Goal: Information Seeking & Learning: Learn about a topic

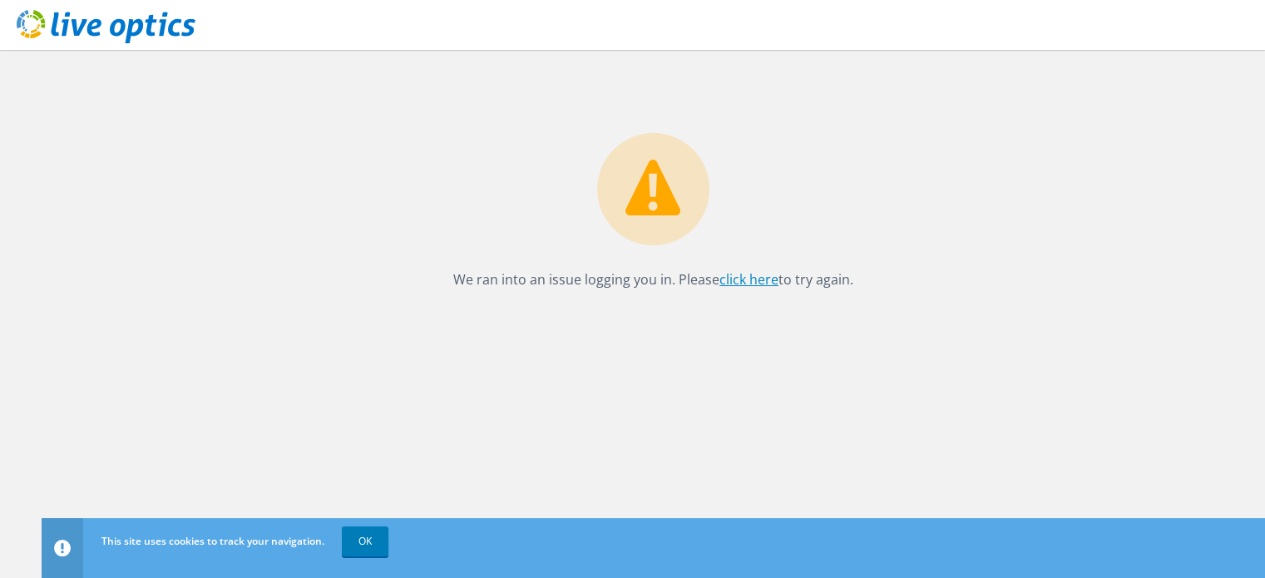
click at [755, 280] on link "click here" at bounding box center [748, 279] width 59 height 18
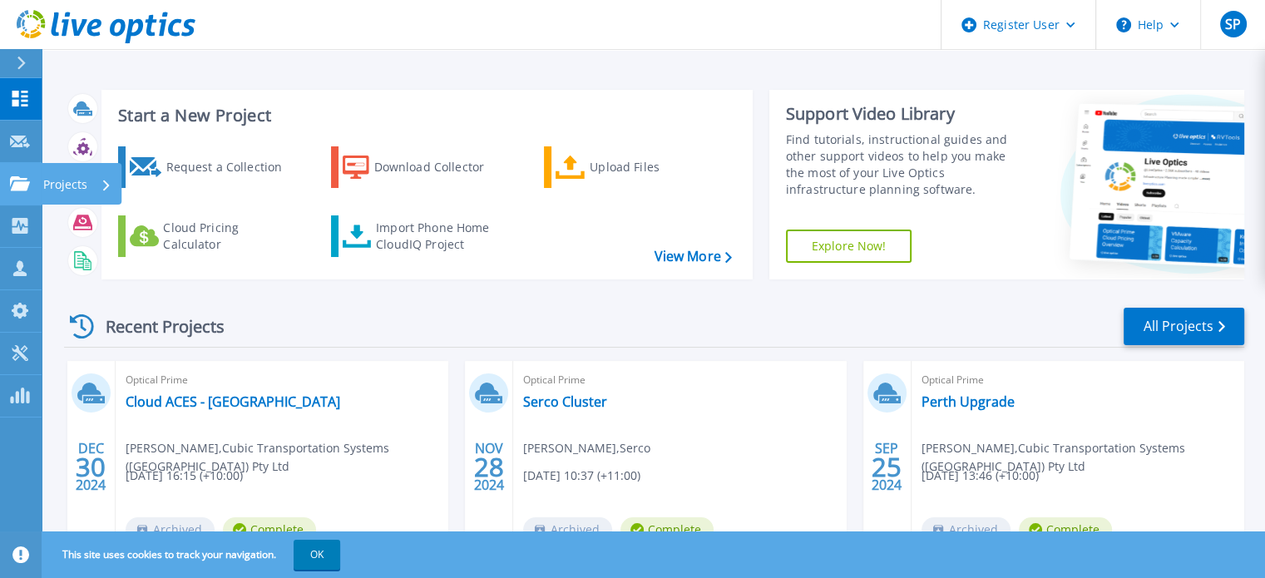
click at [17, 179] on icon at bounding box center [20, 183] width 20 height 14
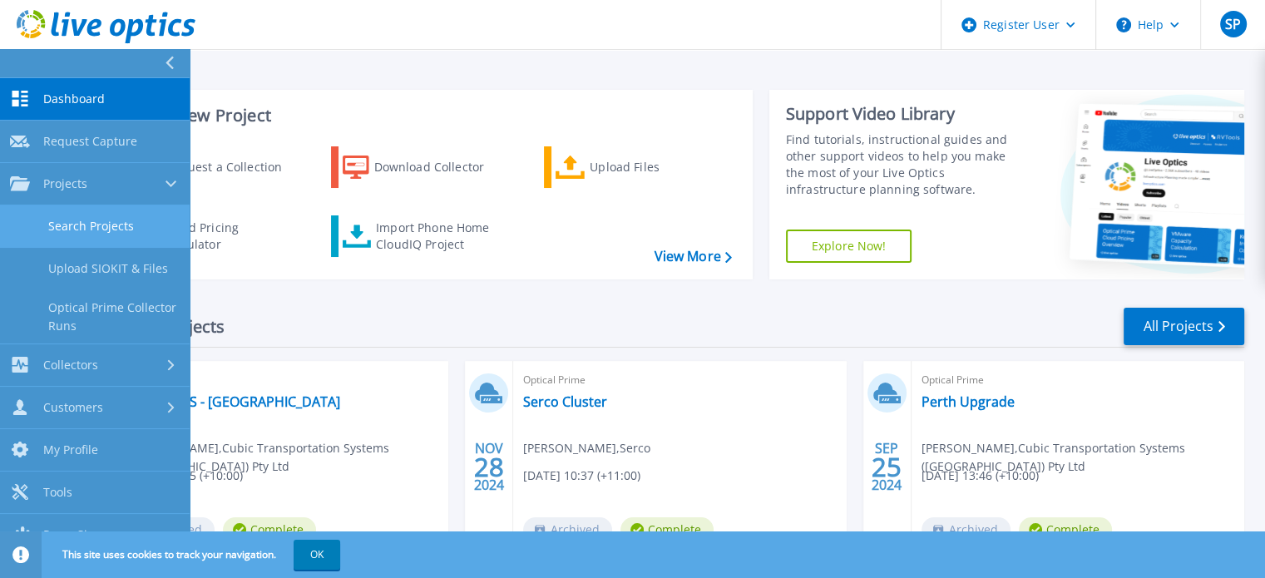
click at [144, 220] on link "Search Projects" at bounding box center [95, 226] width 190 height 42
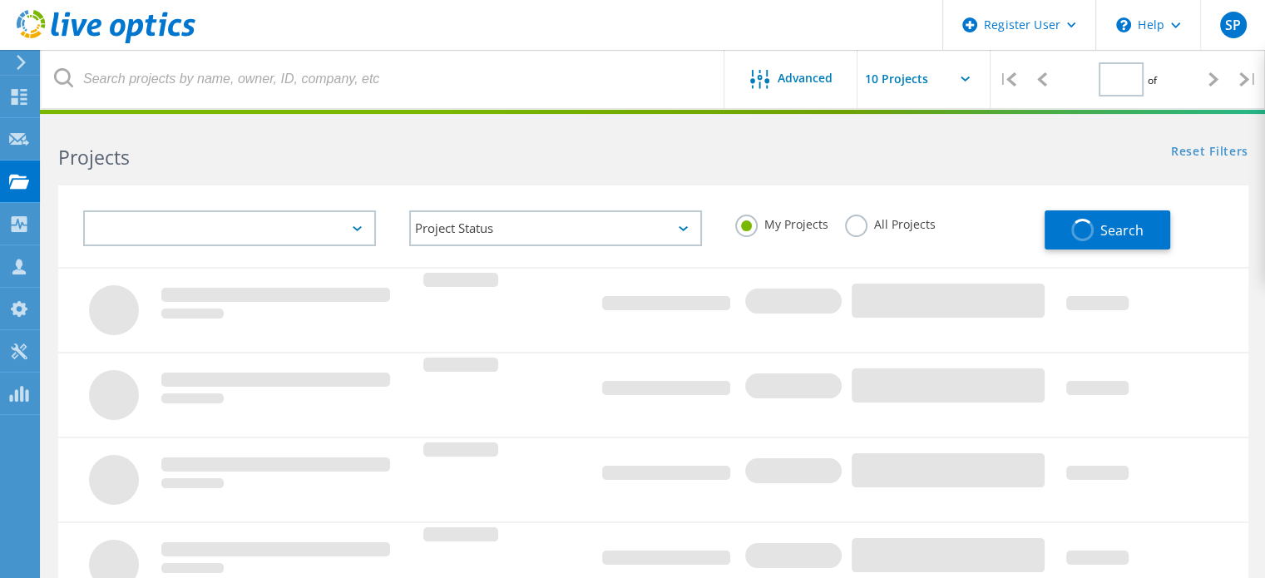
type input "1"
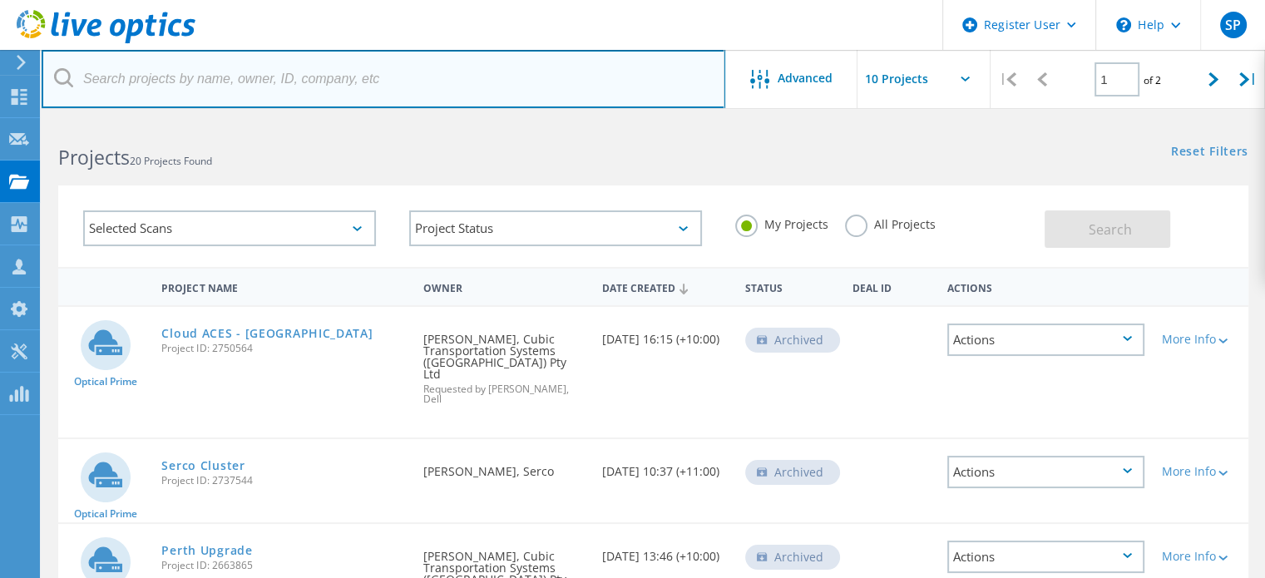
click at [325, 76] on input "text" at bounding box center [383, 79] width 683 height 58
paste input "2993590"
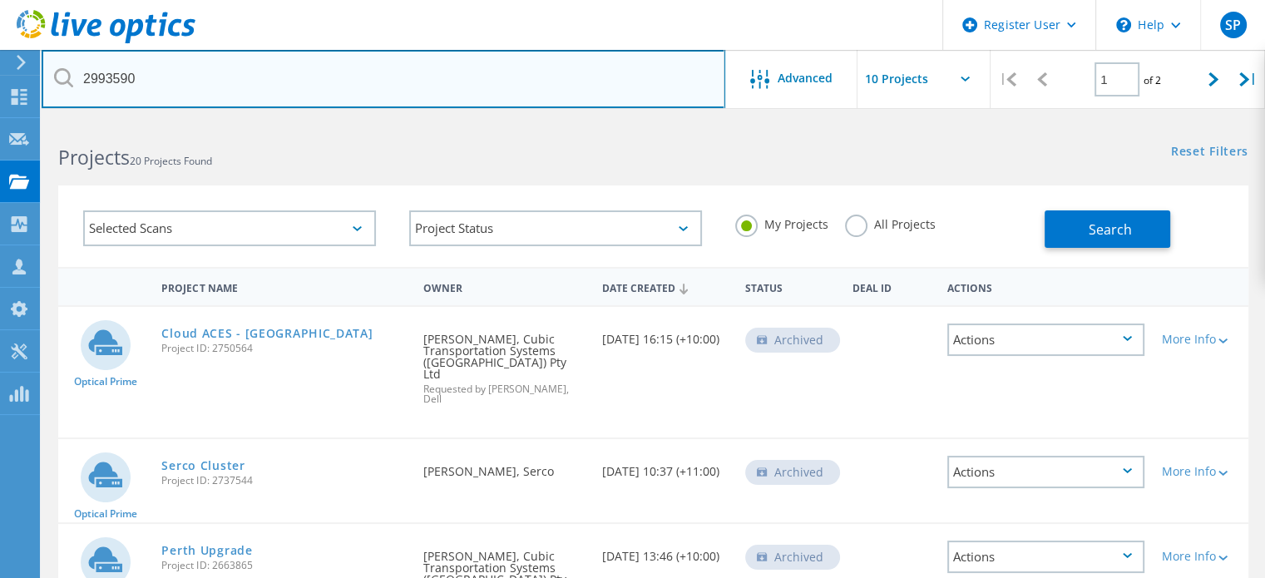
type input "2993590"
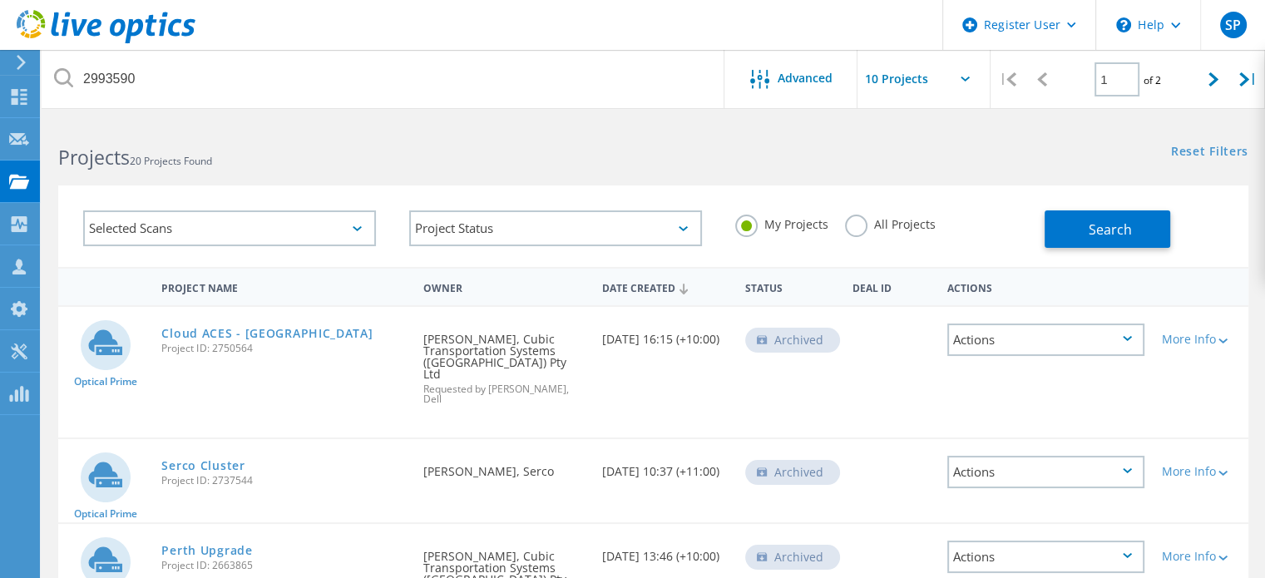
click at [885, 227] on label "All Projects" at bounding box center [890, 223] width 91 height 16
click at [0, 0] on input "All Projects" at bounding box center [0, 0] width 0 height 0
click at [1078, 233] on button "Search" at bounding box center [1107, 228] width 126 height 37
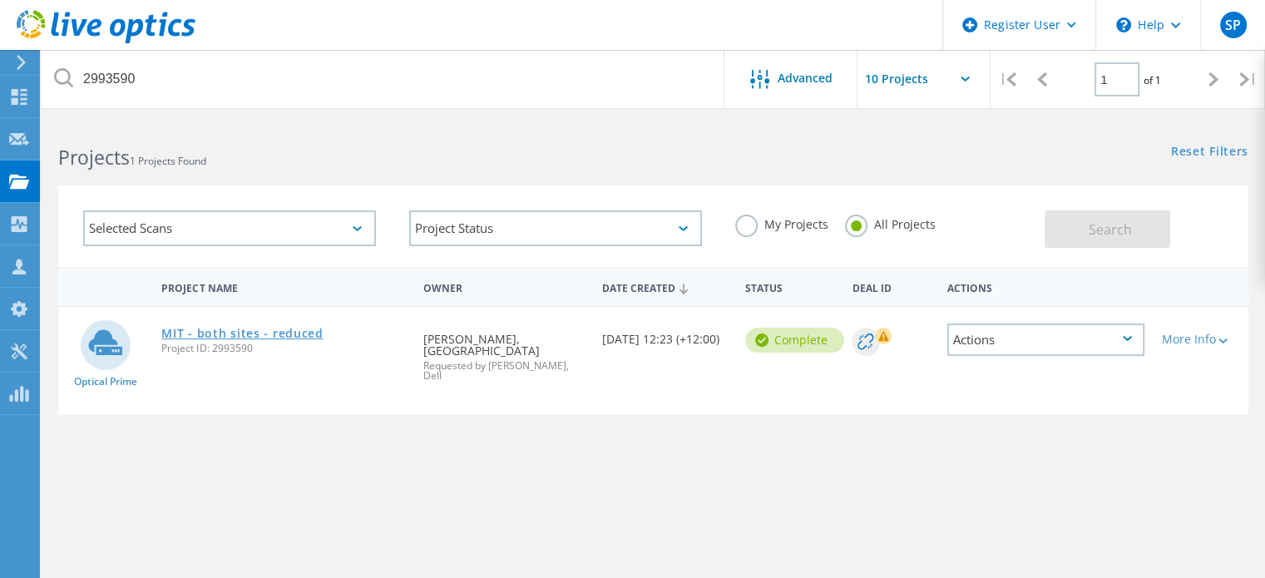
click at [294, 328] on link "MIT - both sites - reduced" at bounding box center [241, 334] width 161 height 12
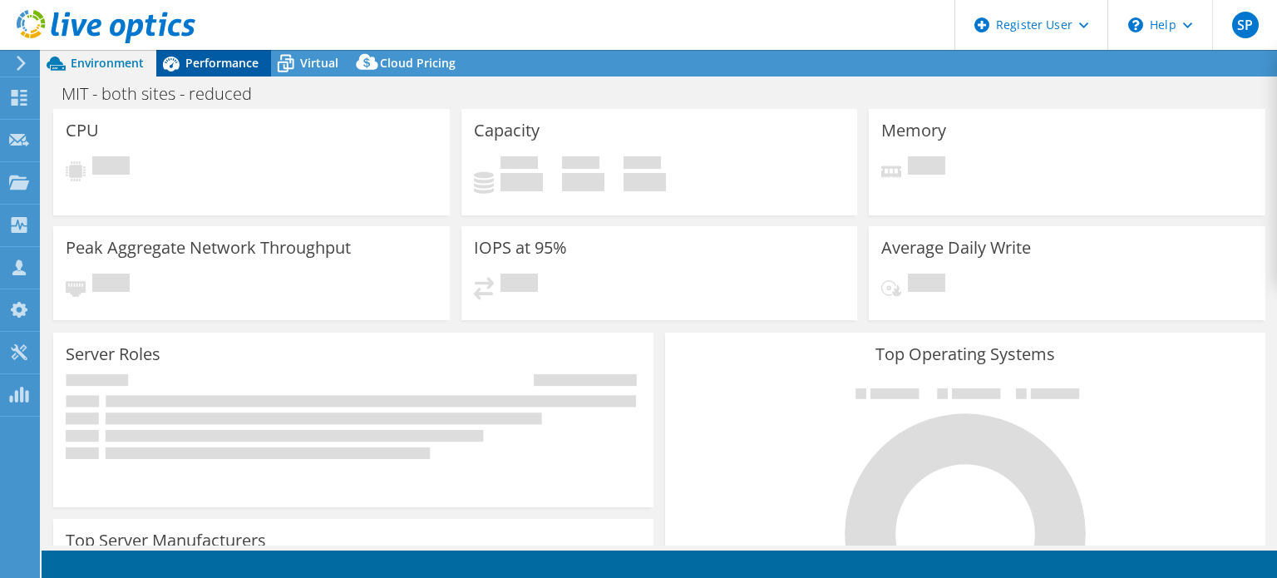
click at [189, 70] on span "Performance" at bounding box center [221, 63] width 73 height 16
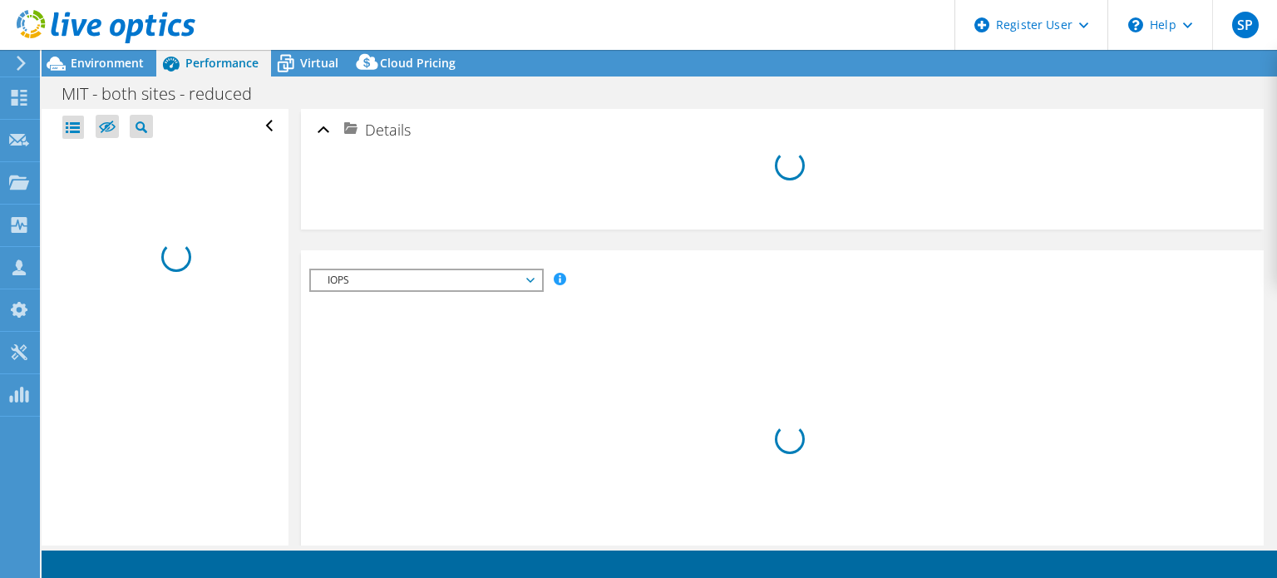
select select "Australia"
select select "USD"
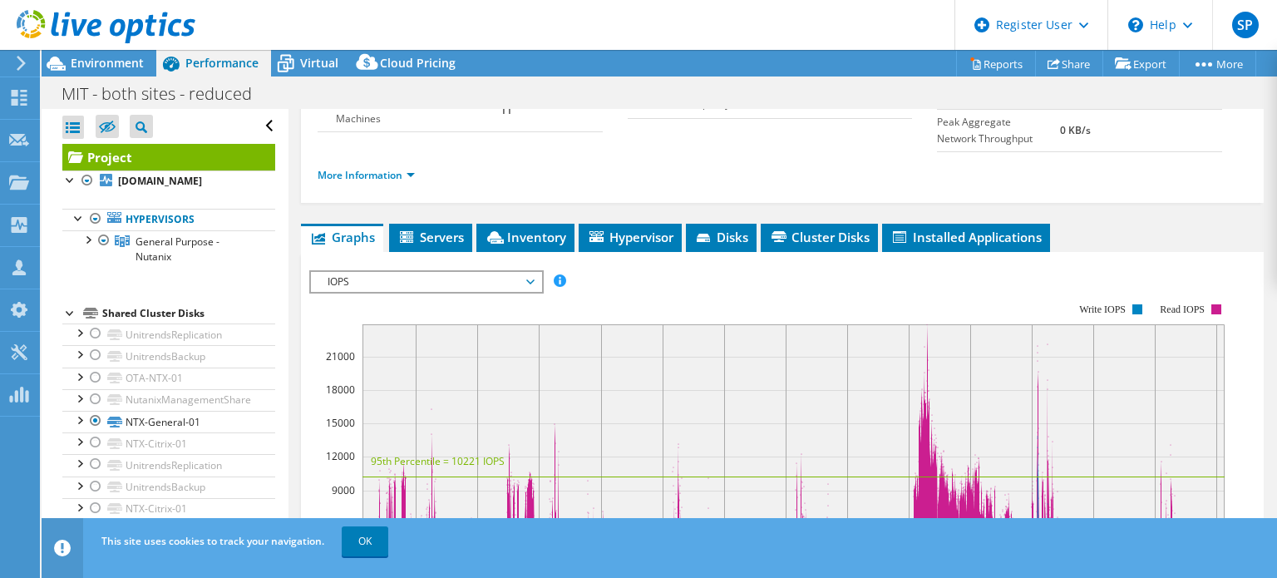
scroll to position [22, 0]
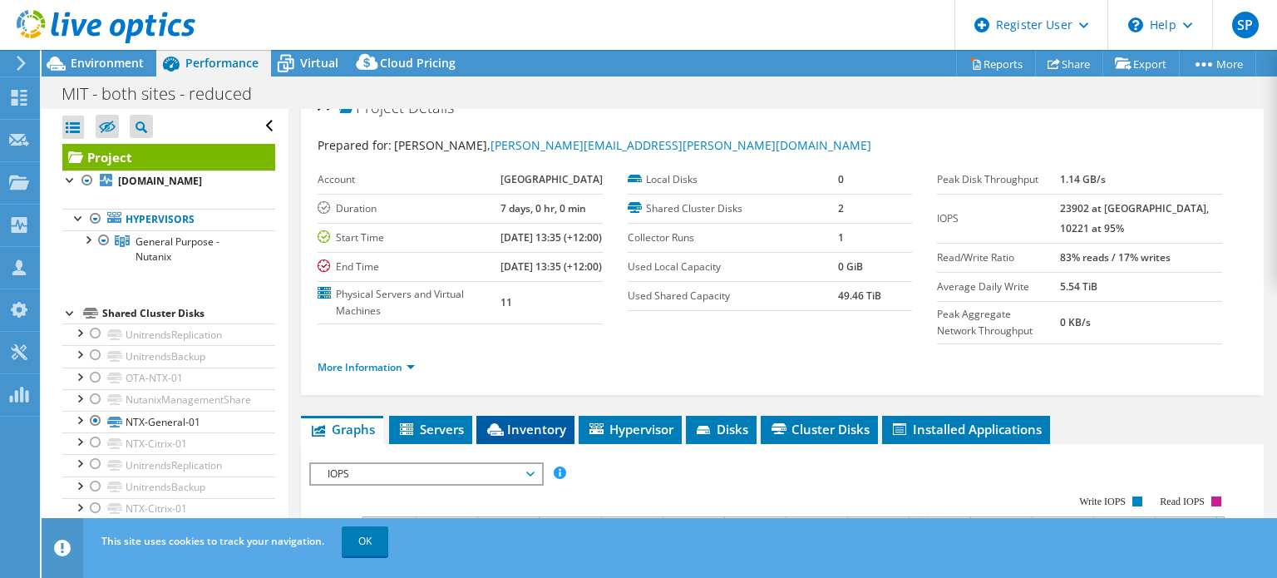
click at [529, 437] on span "Inventory" at bounding box center [525, 429] width 81 height 17
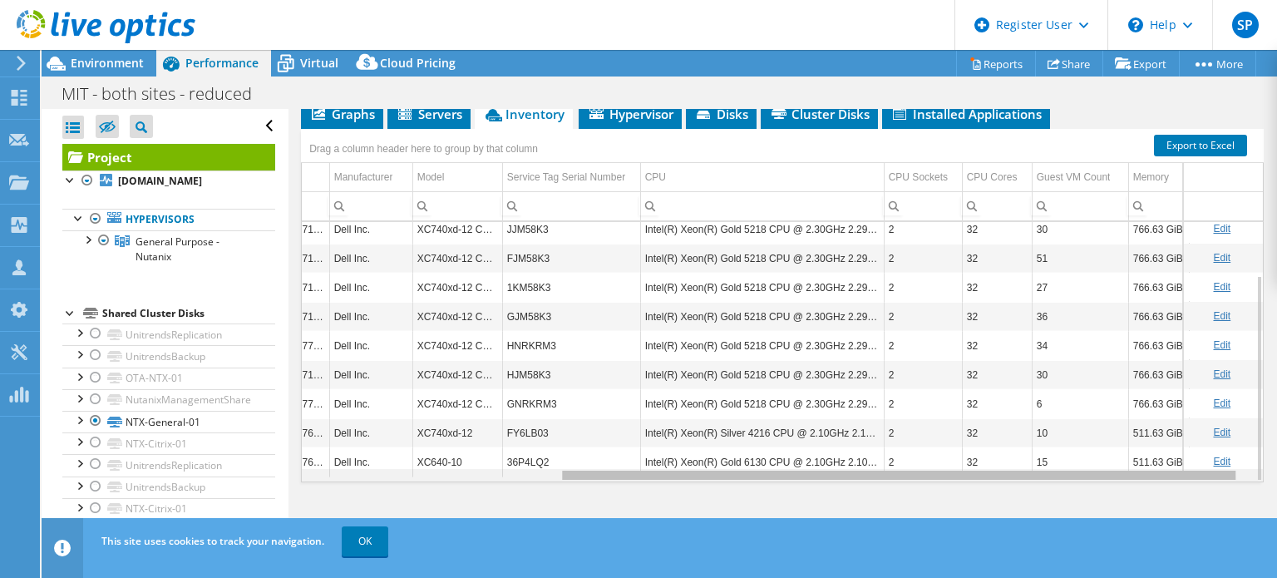
scroll to position [0, 0]
drag, startPoint x: 765, startPoint y: 476, endPoint x: 1122, endPoint y: 485, distance: 356.8
click at [1122, 485] on body "SP Dell User Sreejith Pai Sreejith.Pai@dell.com Dell My Profile Log Out \n Help…" at bounding box center [638, 289] width 1277 height 578
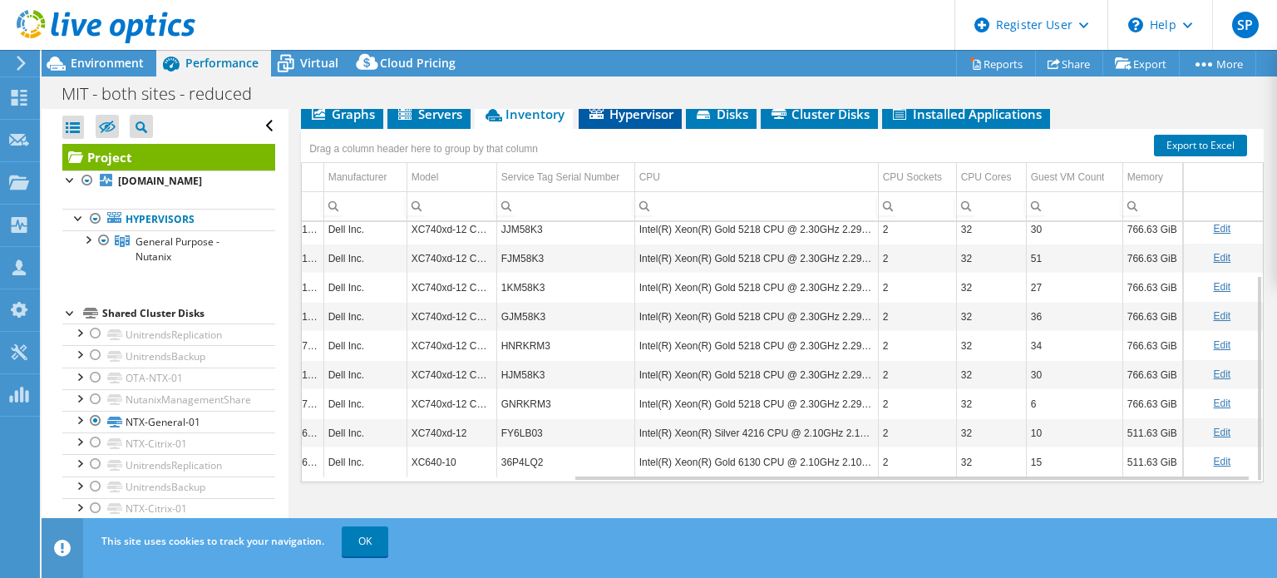
click at [638, 126] on li "Hypervisor" at bounding box center [630, 115] width 103 height 28
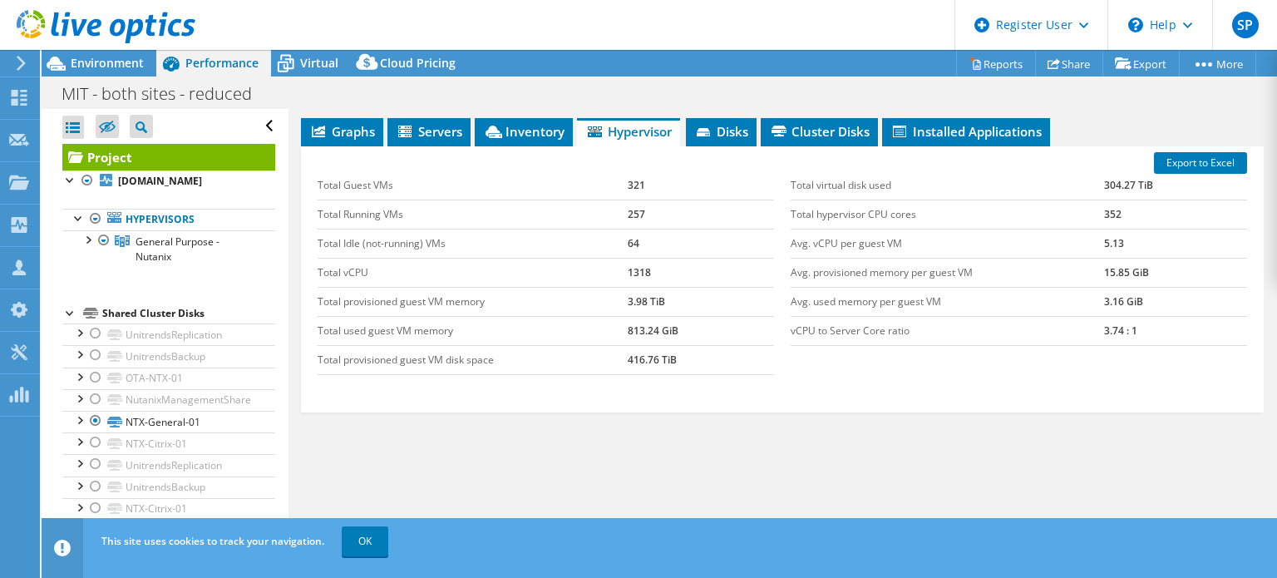
scroll to position [318, 0]
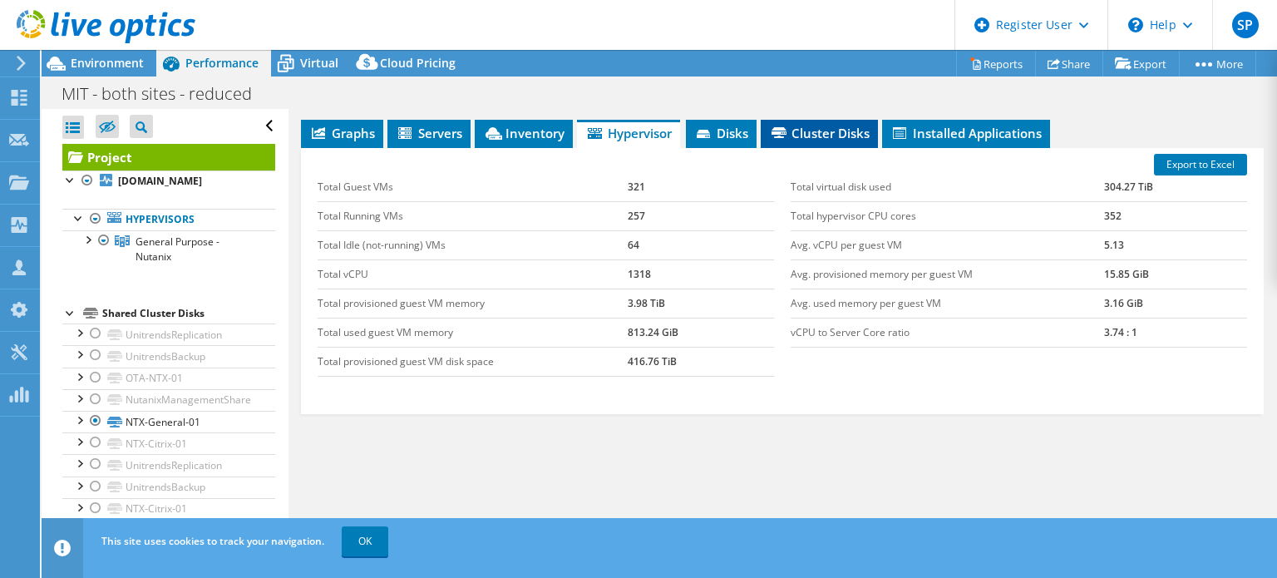
click at [805, 141] on span "Cluster Disks" at bounding box center [819, 133] width 101 height 17
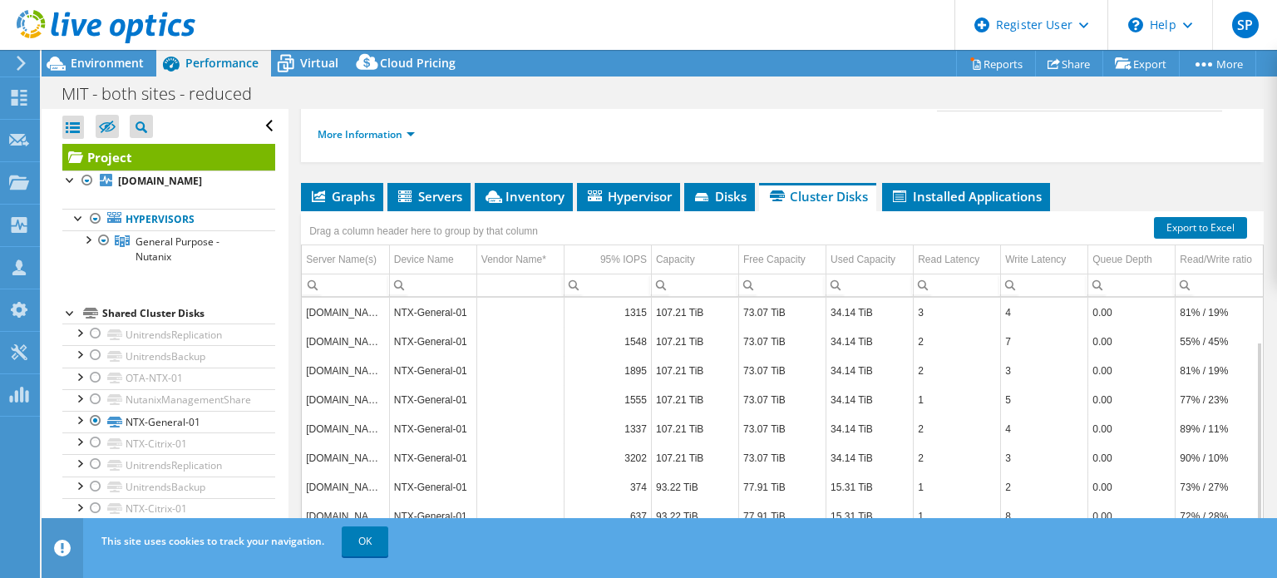
scroll to position [375, 0]
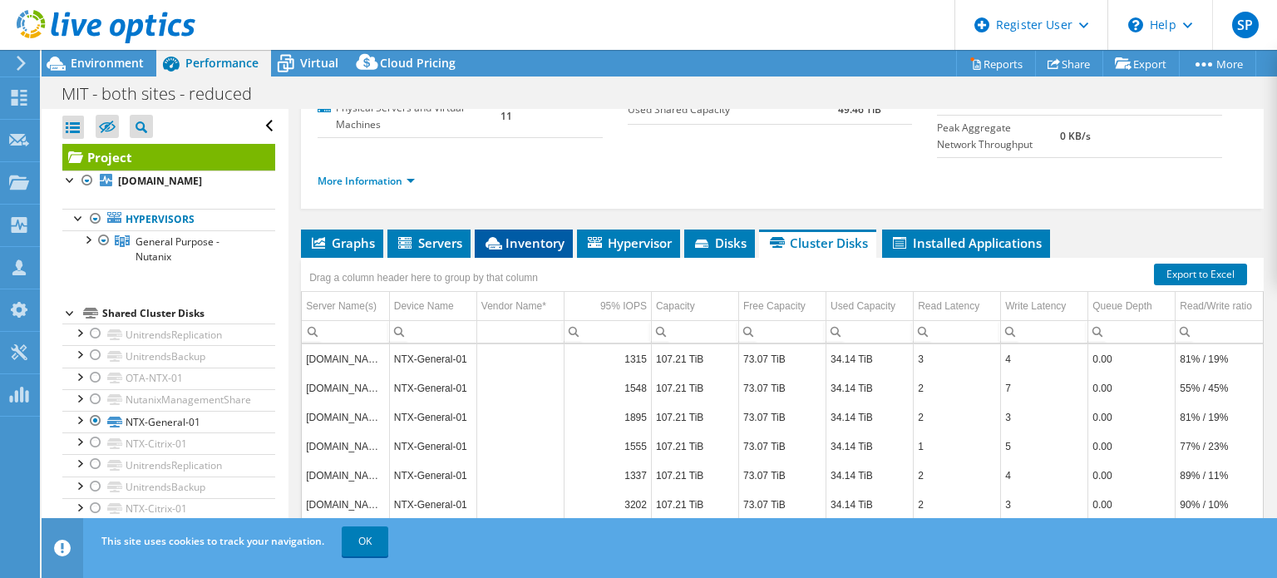
click at [496, 249] on icon at bounding box center [494, 243] width 17 height 12
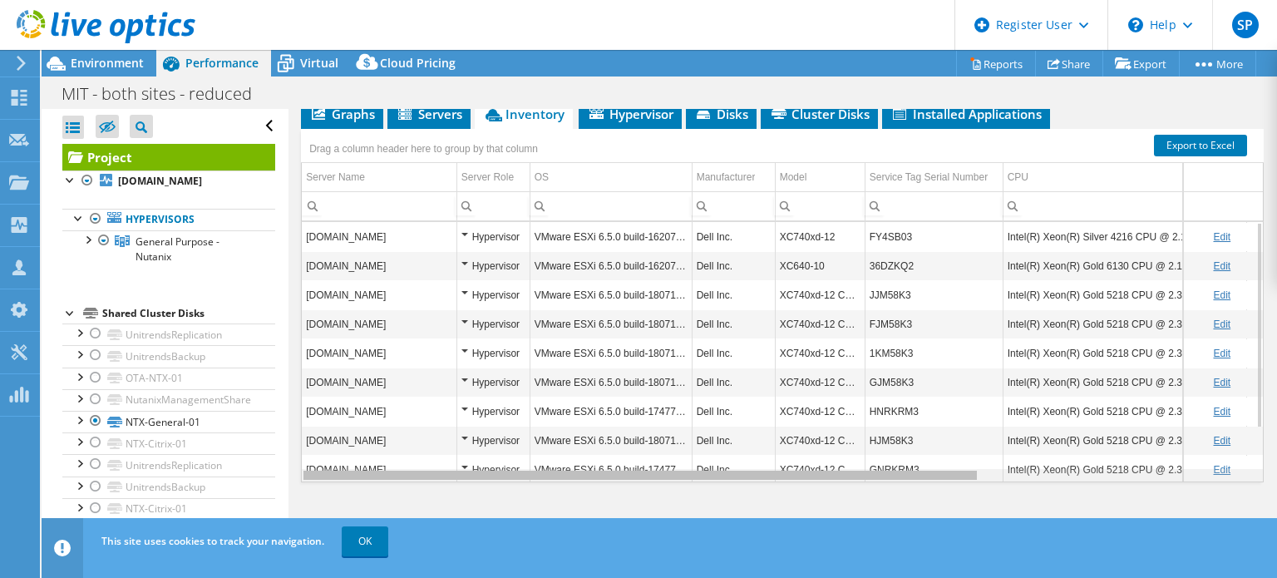
drag, startPoint x: 841, startPoint y: 475, endPoint x: 738, endPoint y: 457, distance: 103.8
click at [738, 457] on body "SP Dell User Sreejith Pai Sreejith.Pai@dell.com Dell My Profile Log Out \n Help…" at bounding box center [638, 289] width 1277 height 578
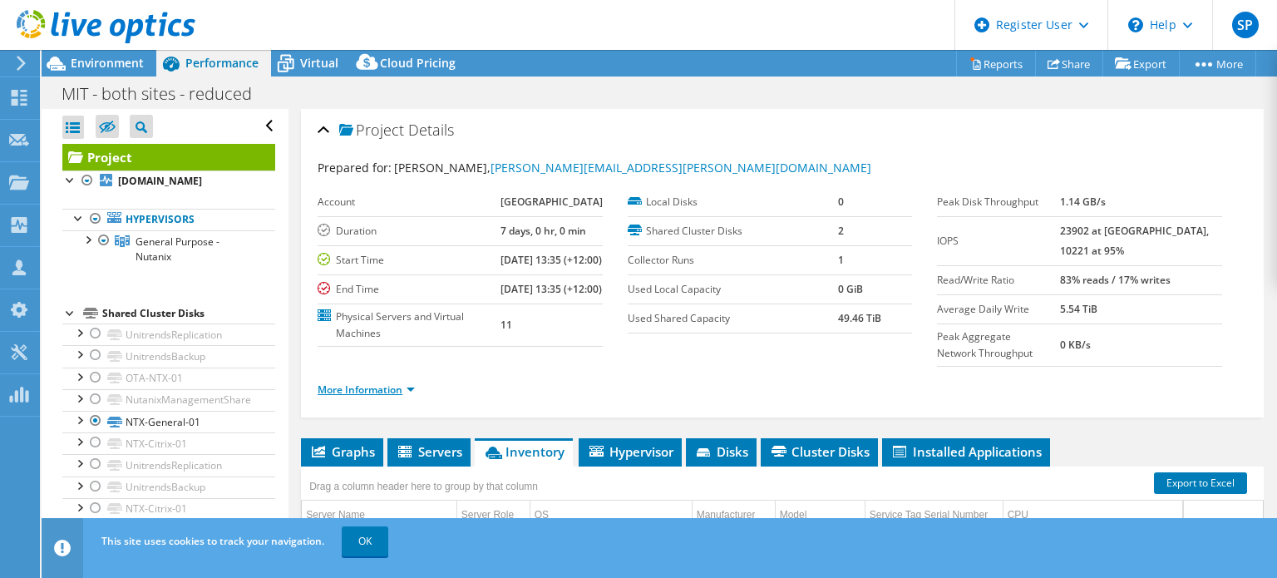
click at [390, 397] on link "More Information" at bounding box center [366, 389] width 97 height 14
